Goal: Task Accomplishment & Management: Manage account settings

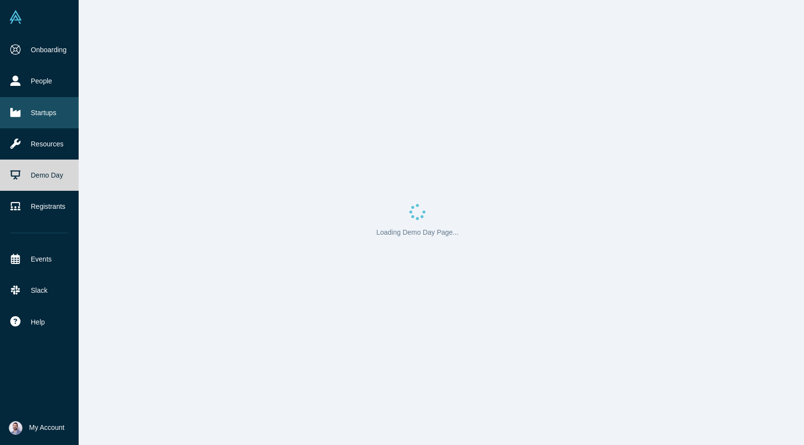
click at [38, 113] on link "Startups" at bounding box center [39, 112] width 79 height 31
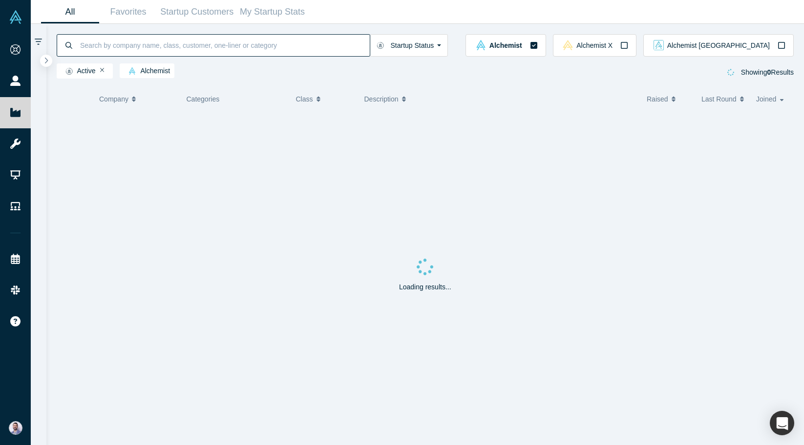
click at [204, 42] on input at bounding box center [224, 45] width 290 height 23
type input "melurna"
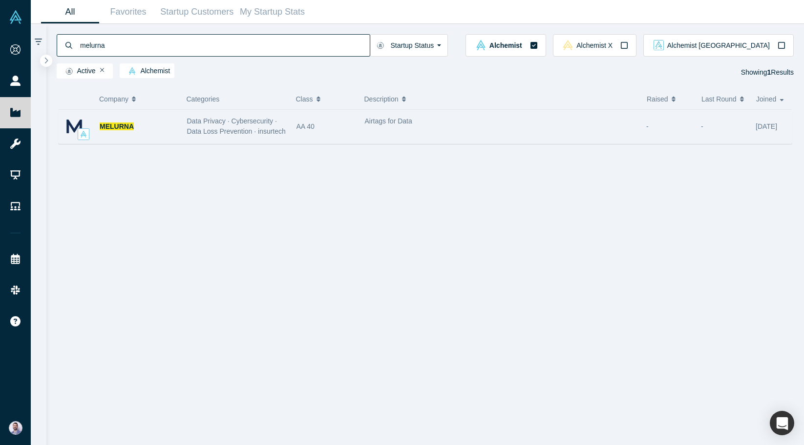
click at [249, 120] on span "Data Privacy · Cybersecurity · Data Loss Prevention · insurtech" at bounding box center [236, 126] width 99 height 18
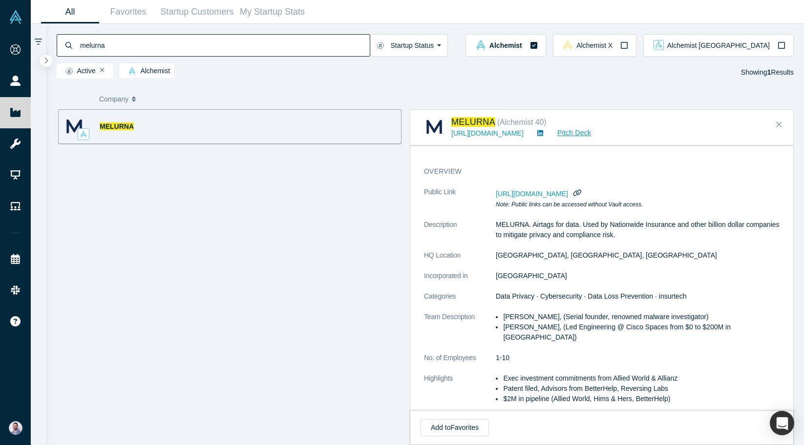
scroll to position [51, 0]
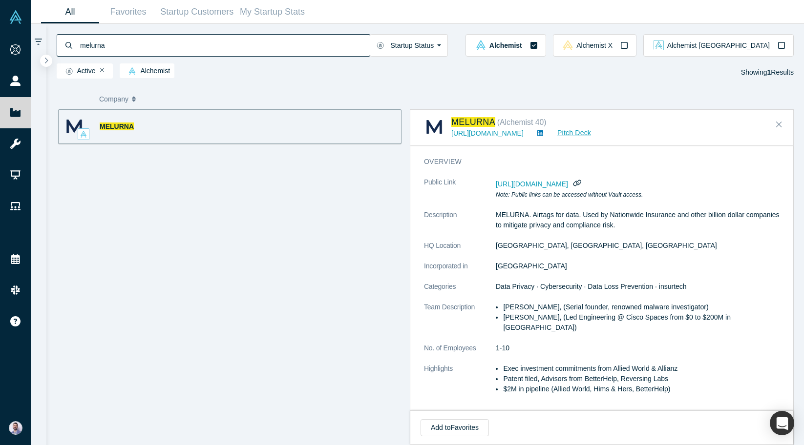
click at [176, 128] on div "MELURNA" at bounding box center [138, 127] width 77 height 34
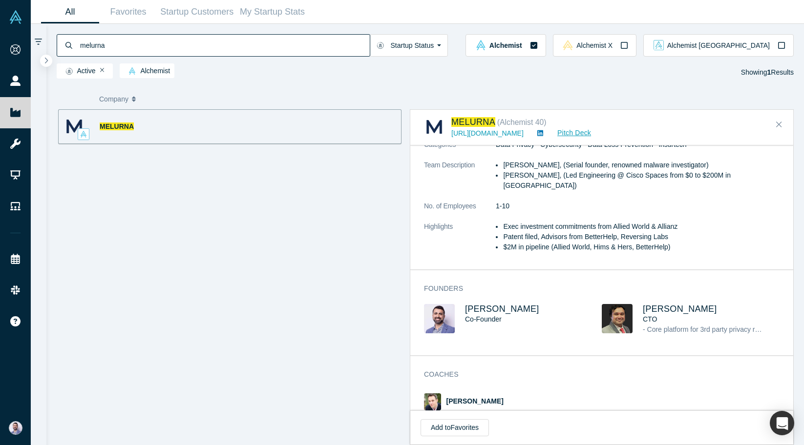
scroll to position [0, 0]
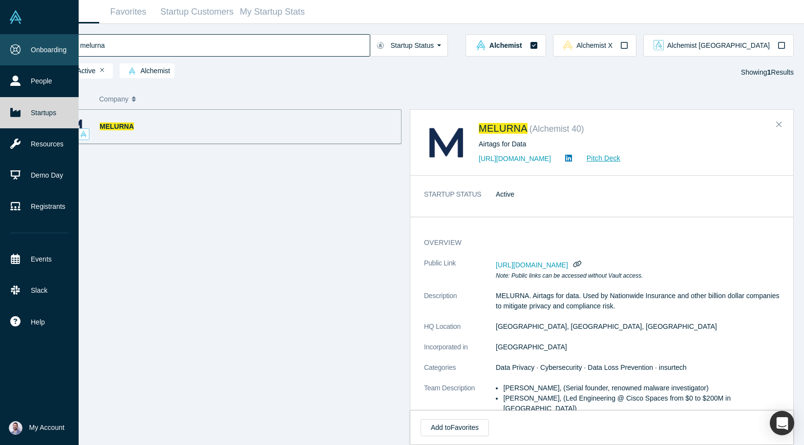
click at [41, 56] on link "Onboarding" at bounding box center [39, 49] width 79 height 31
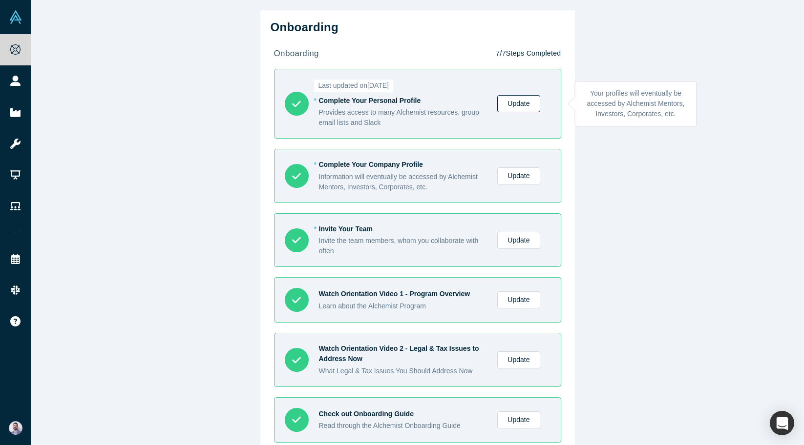
click at [518, 106] on link "Update" at bounding box center [518, 103] width 42 height 17
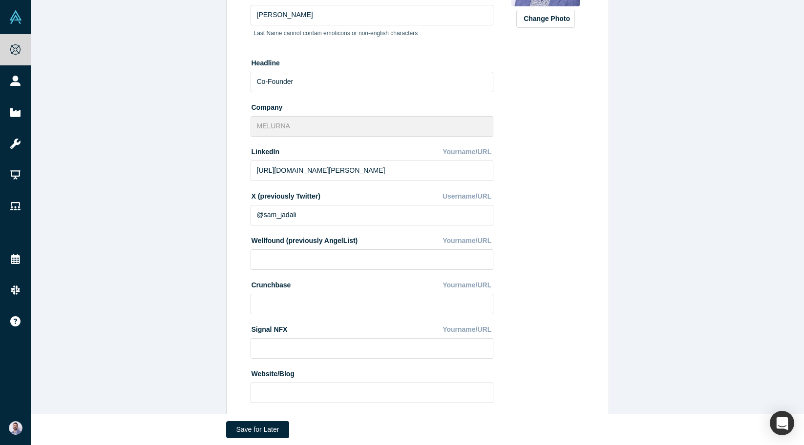
scroll to position [273, 0]
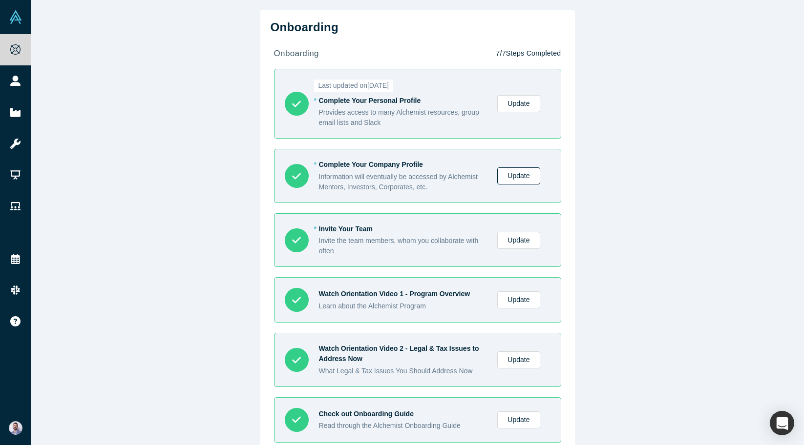
click at [523, 177] on link "Update" at bounding box center [518, 175] width 42 height 17
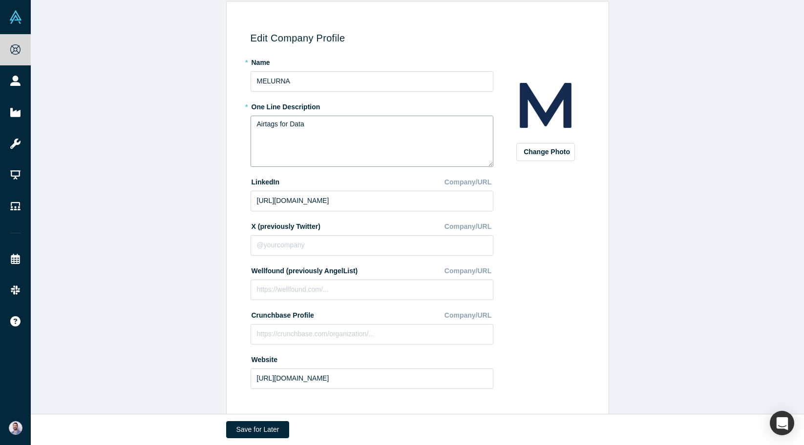
scroll to position [102, 0]
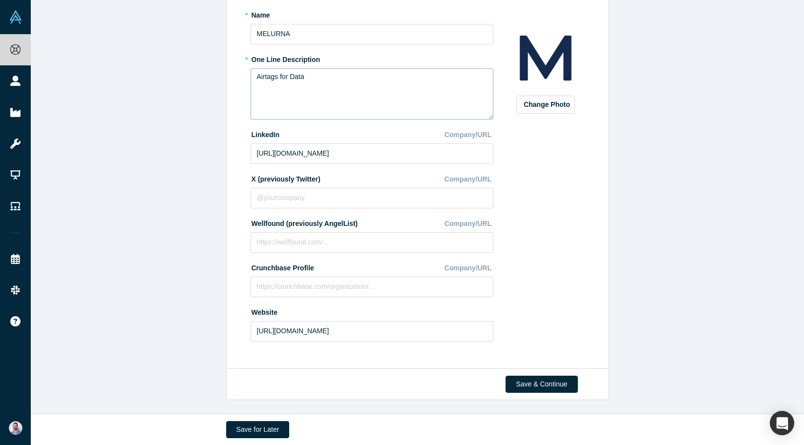
click at [390, 108] on textarea "Airtags for Data" at bounding box center [371, 93] width 243 height 51
click at [544, 380] on button "Save & Continue" at bounding box center [541, 384] width 72 height 17
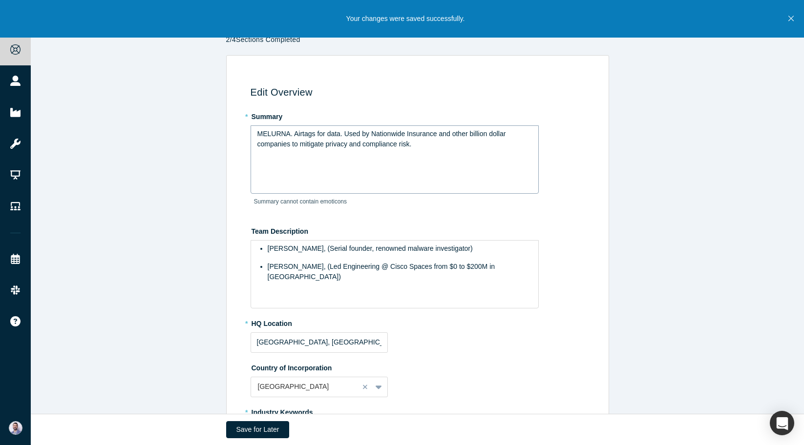
click at [279, 139] on div "MELURNA. Airtags for data. Used by Nationwide Insurance and other billion dolla…" at bounding box center [394, 139] width 275 height 21
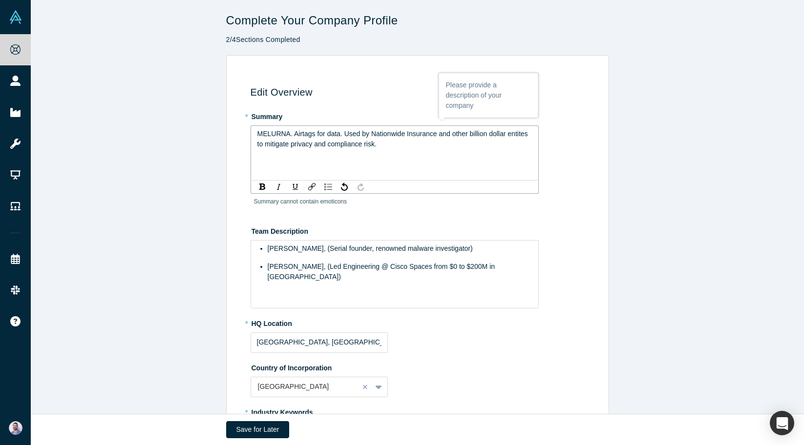
click at [524, 133] on span "MELURNA. Airtags for data. Used by Nationwide Insurance and other billion dolla…" at bounding box center [393, 139] width 272 height 18
click at [507, 147] on div "MELURNA. Airtags for data. Used by Nationwide Insurance and other billion dolla…" at bounding box center [394, 139] width 275 height 21
click at [542, 145] on div "* Summary MELURNA. Airtags for data. Used by Nationwide Insurance and other bil…" at bounding box center [418, 162] width 337 height 108
click at [459, 252] on div "Sam Jadali, (Serial founder, renowned malware investigator)" at bounding box center [400, 249] width 265 height 10
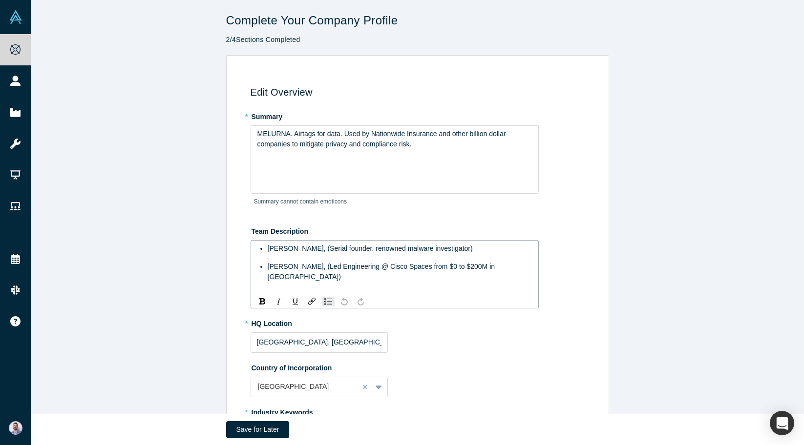
click at [360, 272] on div "Sam Jadali, (Serial founder, renowned malware investigator) Abhishek Bhattachar…" at bounding box center [394, 267] width 288 height 55
click at [346, 267] on span "Abhishek Bhattacharyya, (Led Engineering @ Cisco Spaces from $0 to $200M in ARR)" at bounding box center [382, 272] width 229 height 18
click at [348, 265] on span "Abhishek Bhattacharyya, (EE @ Stanford, Led Engineering @ Cisco Spaces from $0 …" at bounding box center [392, 272] width 249 height 18
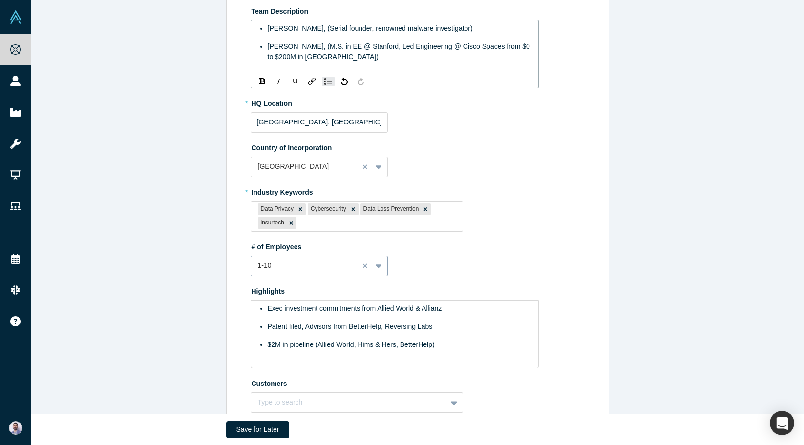
scroll to position [284, 0]
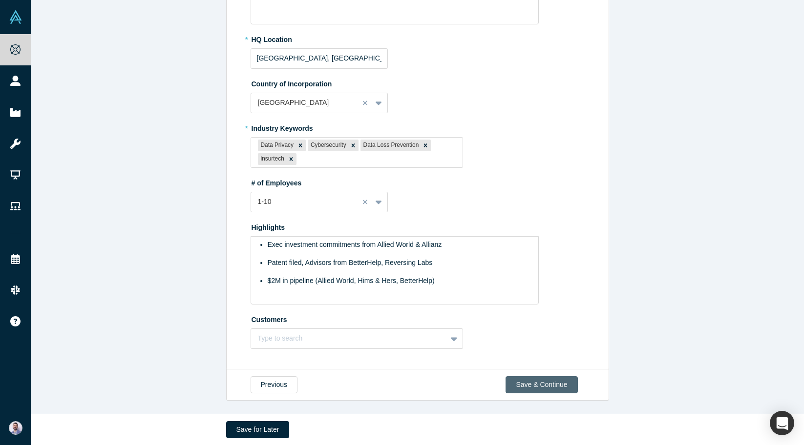
click at [528, 385] on button "Save & Continue" at bounding box center [541, 384] width 72 height 17
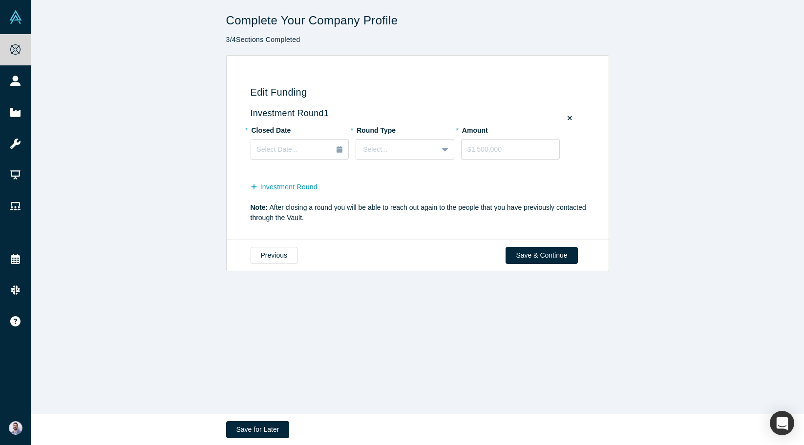
scroll to position [0, 0]
click at [548, 255] on button "Save & Continue" at bounding box center [541, 255] width 72 height 17
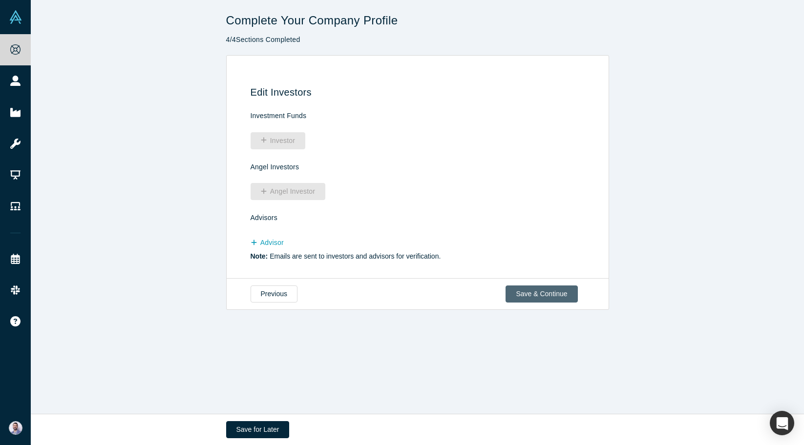
click at [527, 291] on button "Save & Continue" at bounding box center [541, 294] width 72 height 17
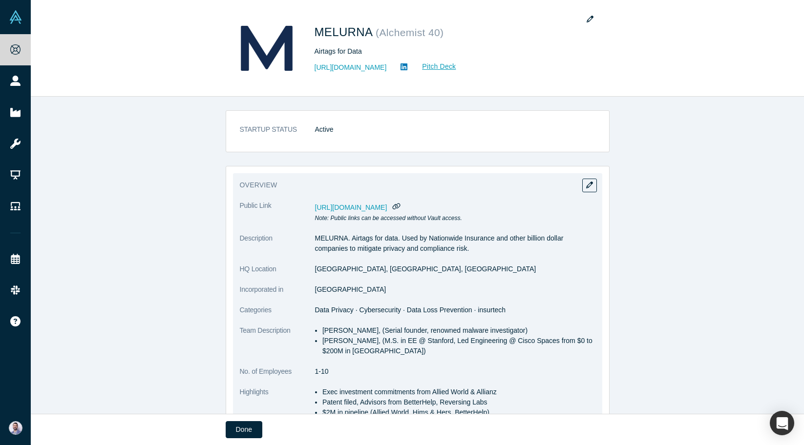
click at [591, 193] on div "overview Public Link https://vault.alchemistaccelerator.com/companies/public/me…" at bounding box center [417, 310] width 369 height 275
click at [591, 190] on button "button" at bounding box center [589, 186] width 15 height 14
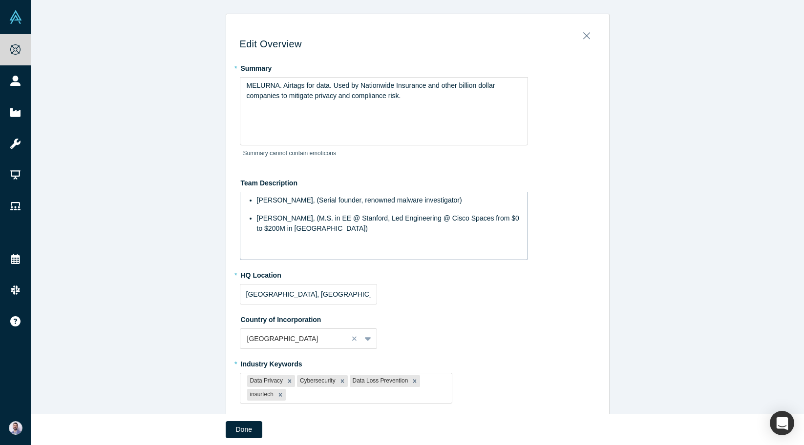
click at [340, 218] on span "Abhishek Bhattacharyya, (M.S. in EE @ Stanford, Led Engineering @ Cisco Spaces …" at bounding box center [389, 223] width 264 height 18
drag, startPoint x: 340, startPoint y: 218, endPoint x: 388, endPoint y: 222, distance: 48.0
click at [388, 222] on span "Abhishek Bhattacharyya, (M.S. in EE @ Stanford, Led Engineering @ Cisco Spaces …" at bounding box center [389, 223] width 264 height 18
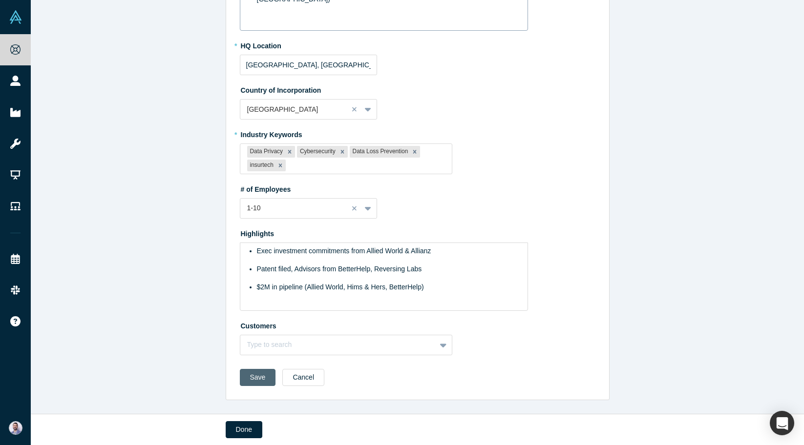
click at [254, 382] on button "Save" at bounding box center [258, 377] width 36 height 17
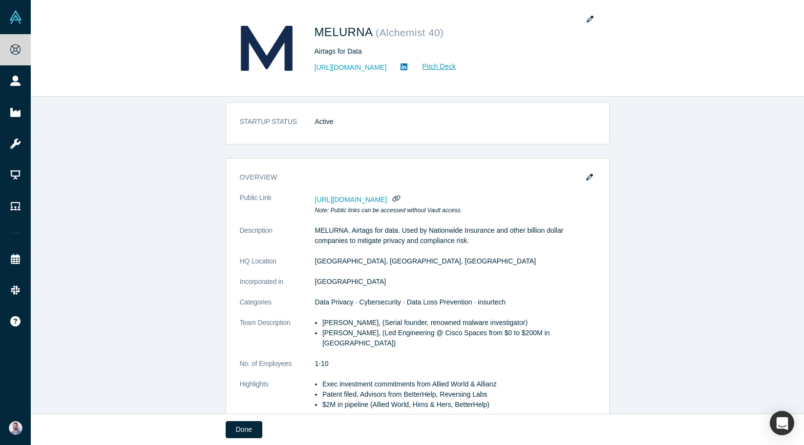
scroll to position [0, 0]
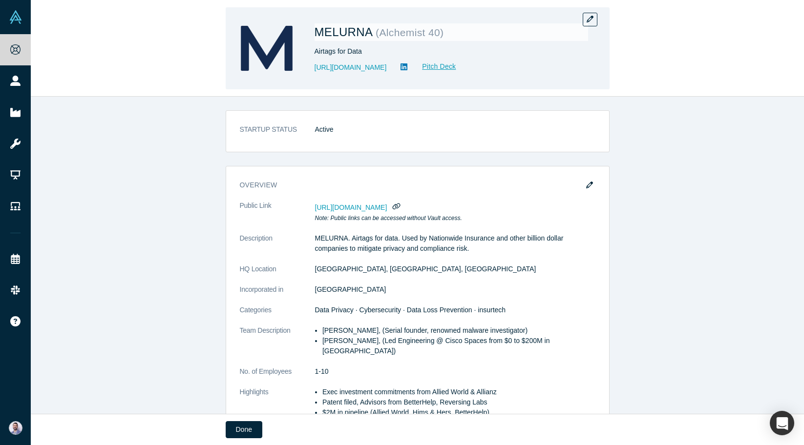
click at [349, 31] on span "MELURNA" at bounding box center [345, 31] width 62 height 13
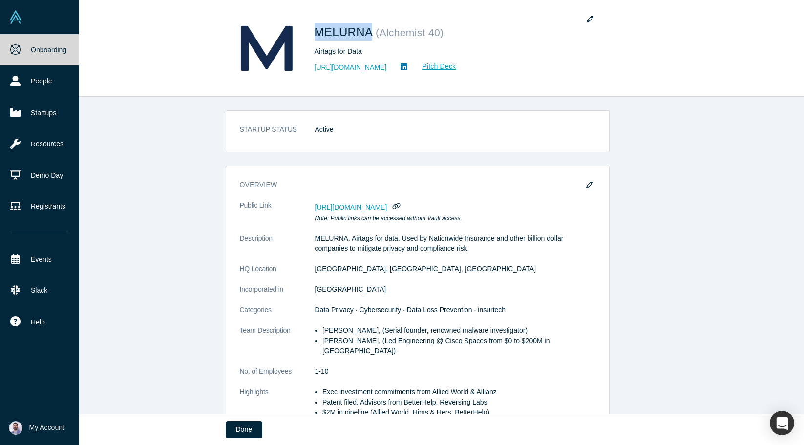
click at [22, 54] on link "Onboarding" at bounding box center [39, 49] width 79 height 31
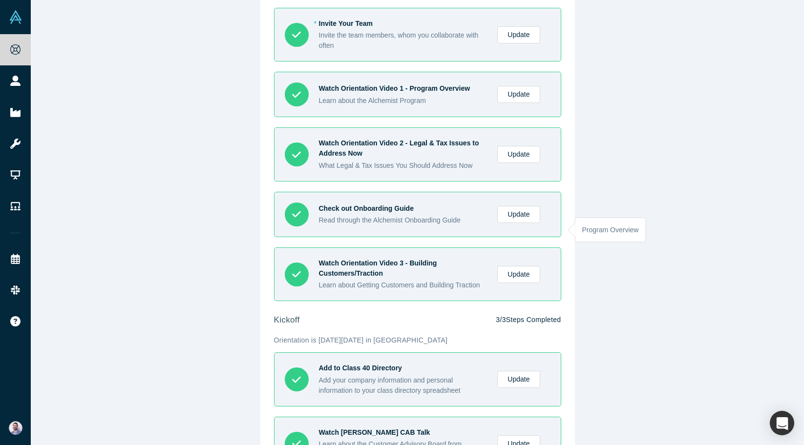
scroll to position [316, 0]
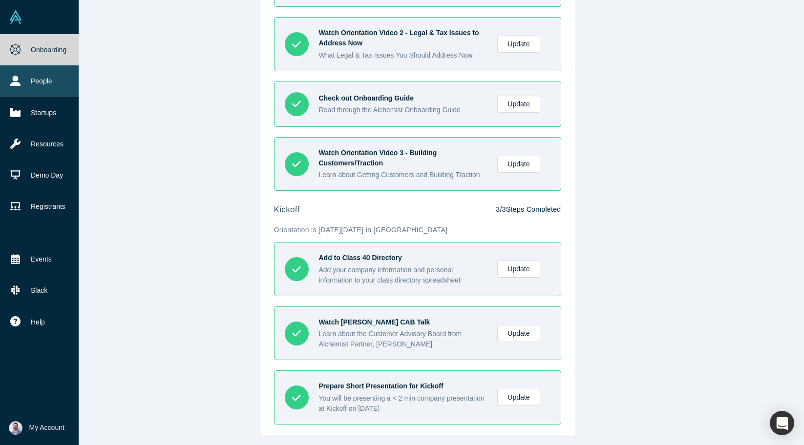
click at [22, 81] on link "People" at bounding box center [39, 80] width 79 height 31
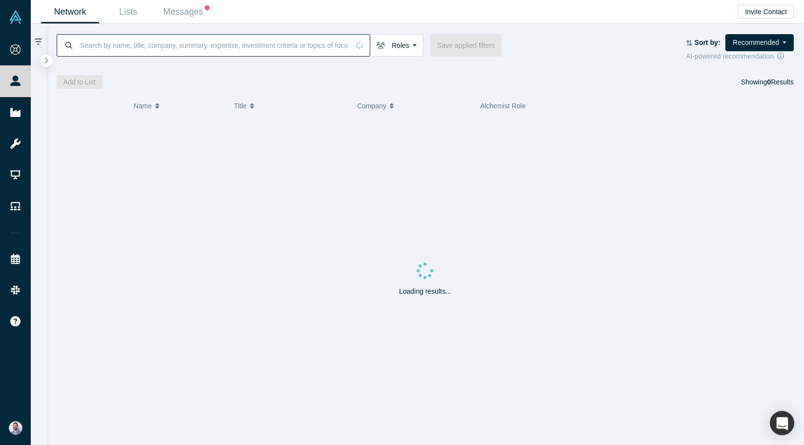
click at [245, 50] on input at bounding box center [214, 45] width 270 height 23
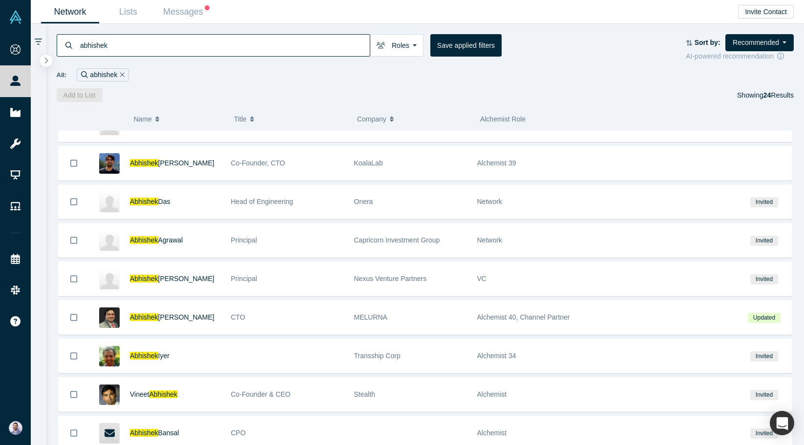
scroll to position [455, 0]
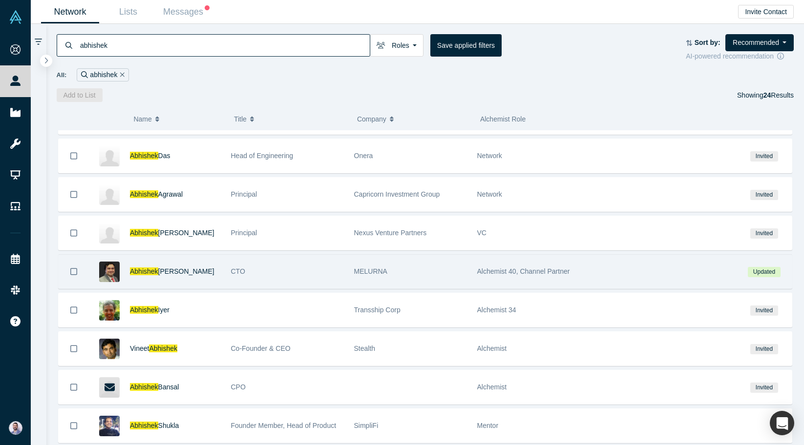
click at [160, 263] on div "Abhishek Bhattacharyya" at bounding box center [175, 272] width 91 height 34
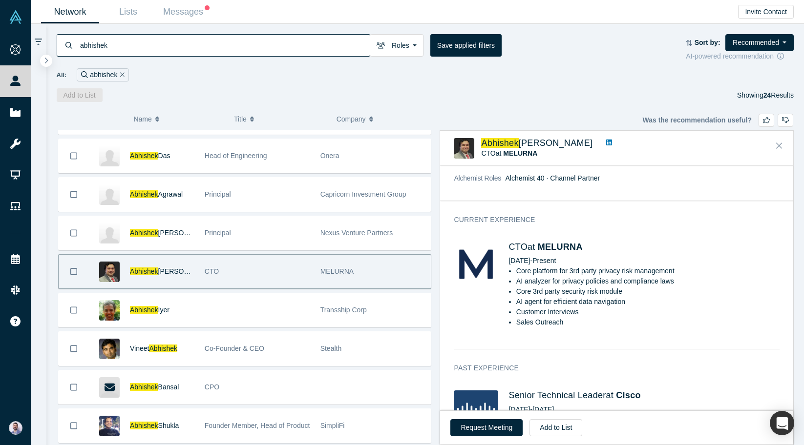
scroll to position [340, 0]
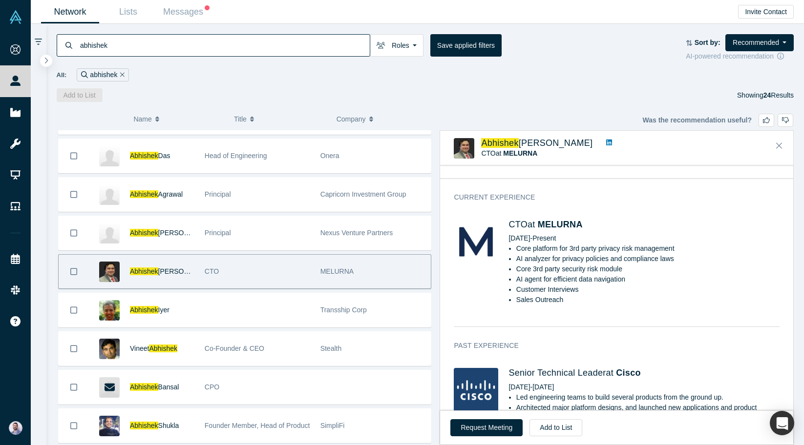
click at [337, 50] on input "abhishek" at bounding box center [224, 45] width 290 height 23
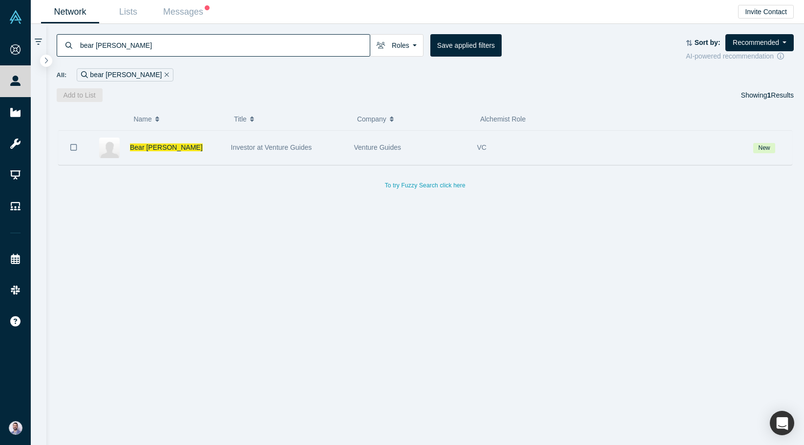
click at [165, 143] on div "Bear Brofft" at bounding box center [175, 148] width 91 height 34
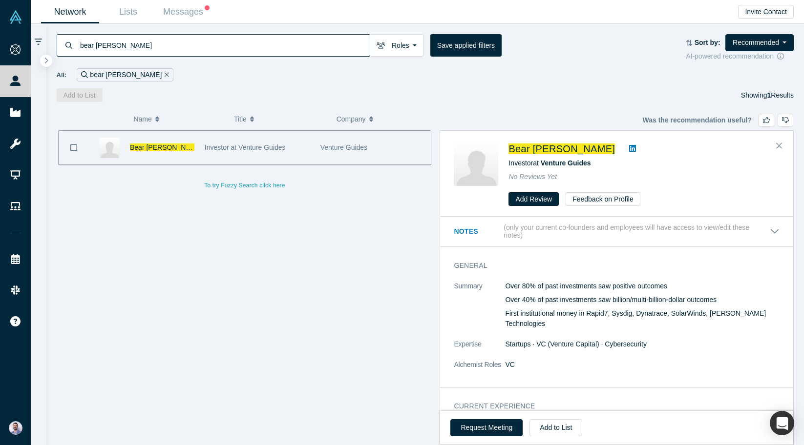
click at [223, 41] on input "bear brofft" at bounding box center [224, 45] width 290 height 23
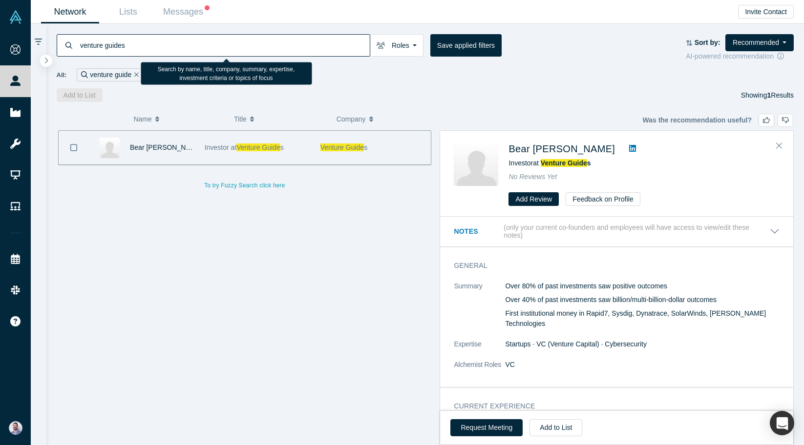
type input "venture guides"
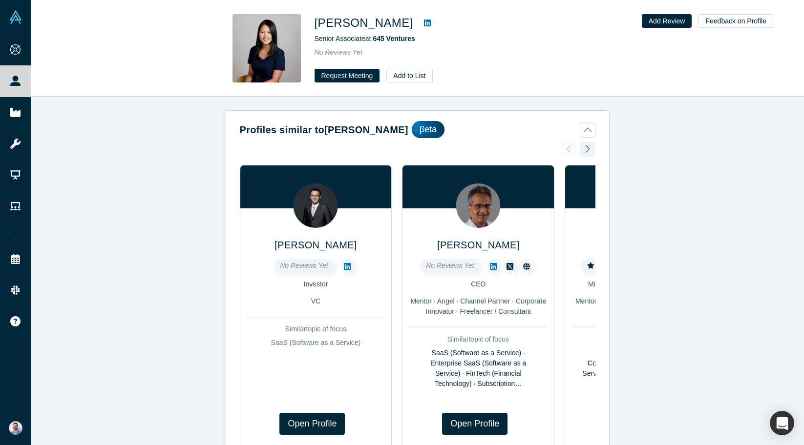
click at [391, 42] on div "Senior Associate at 645 Ventures" at bounding box center [450, 39] width 273 height 10
click at [393, 41] on span "645 Ventures" at bounding box center [394, 39] width 42 height 8
click at [424, 21] on icon at bounding box center [427, 23] width 7 height 7
